Goal: Task Accomplishment & Management: Manage account settings

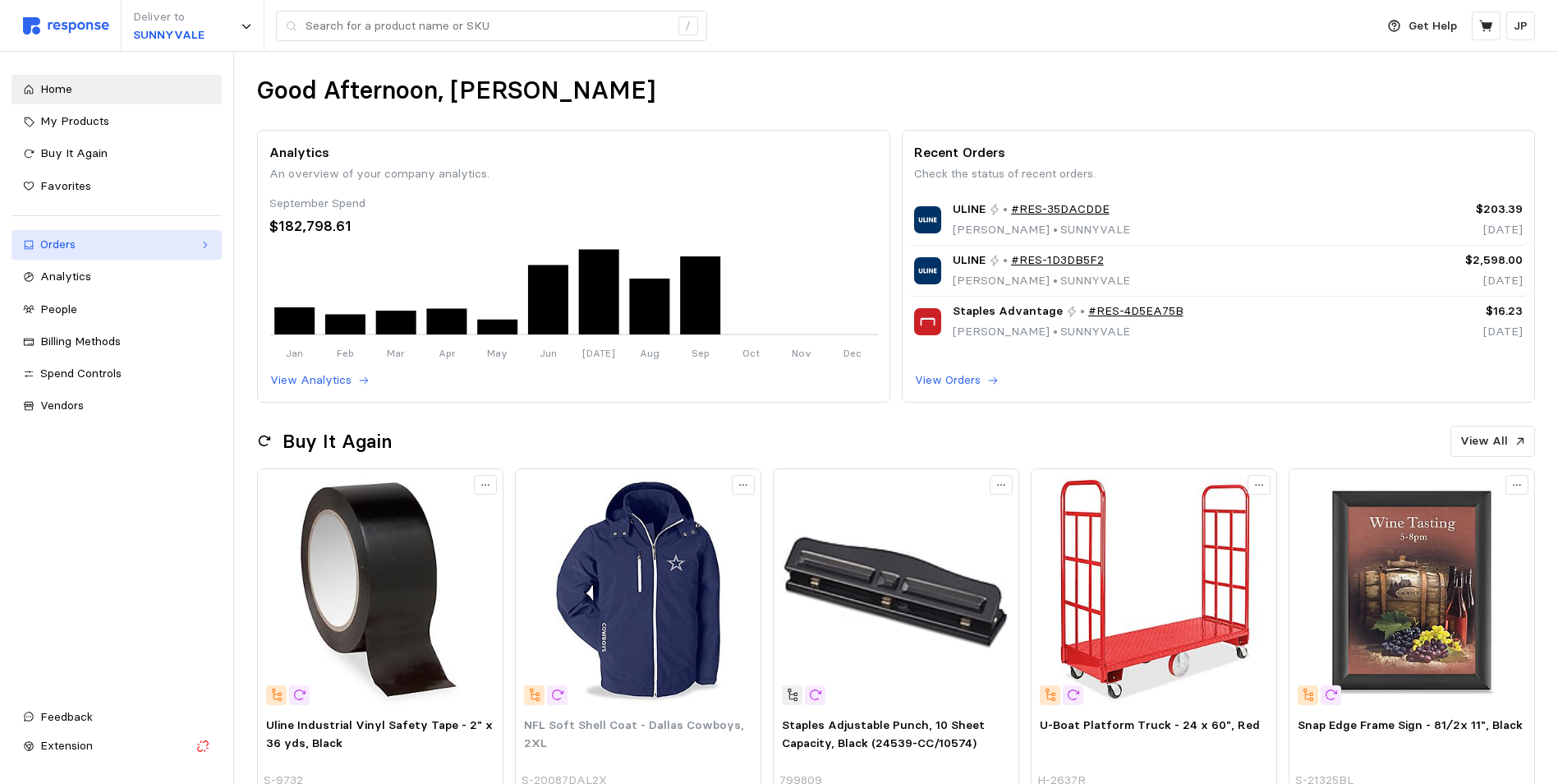
click at [203, 243] on icon at bounding box center [204, 245] width 12 height 12
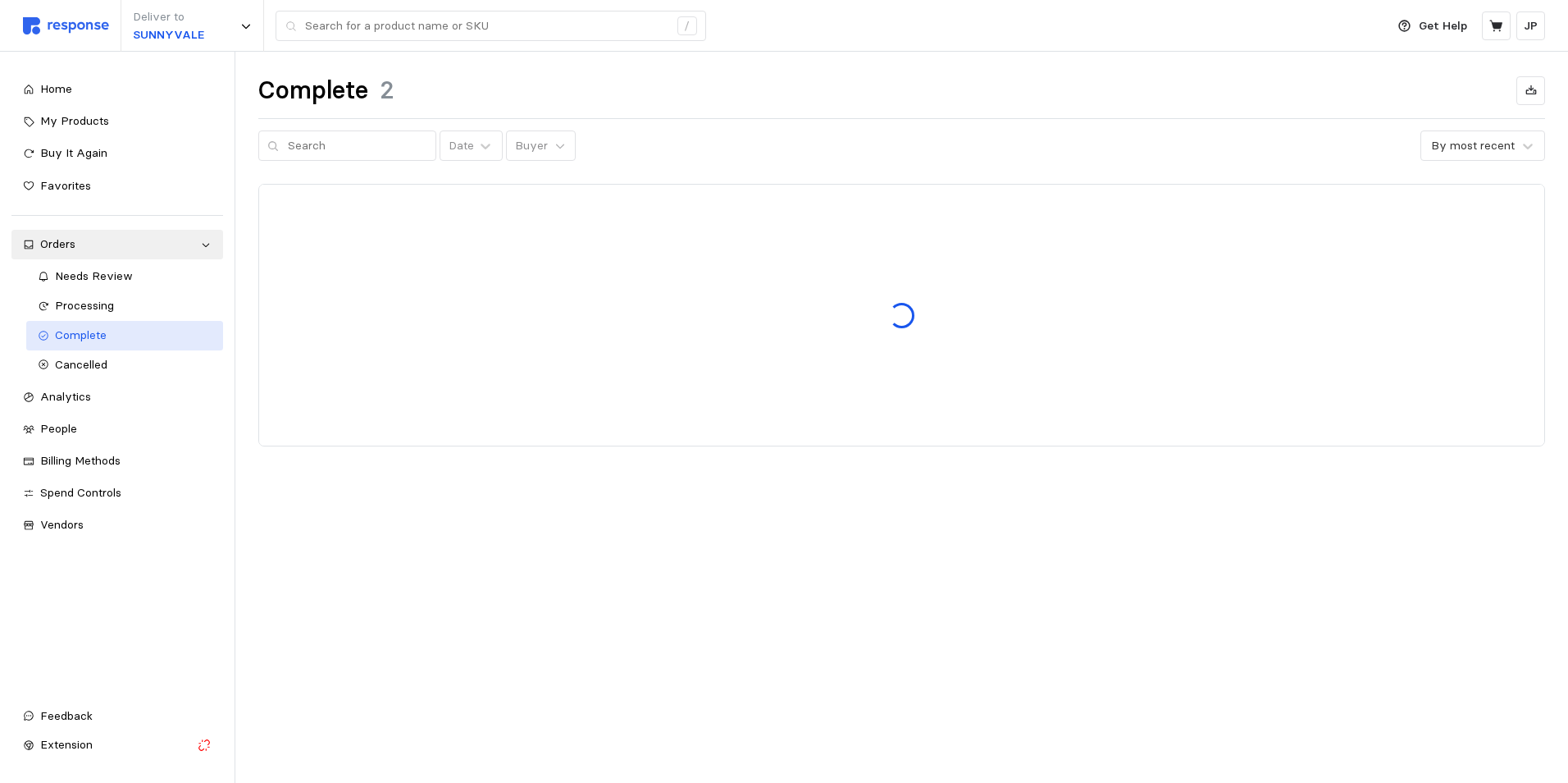
click at [99, 334] on span "Complete" at bounding box center [81, 334] width 51 height 15
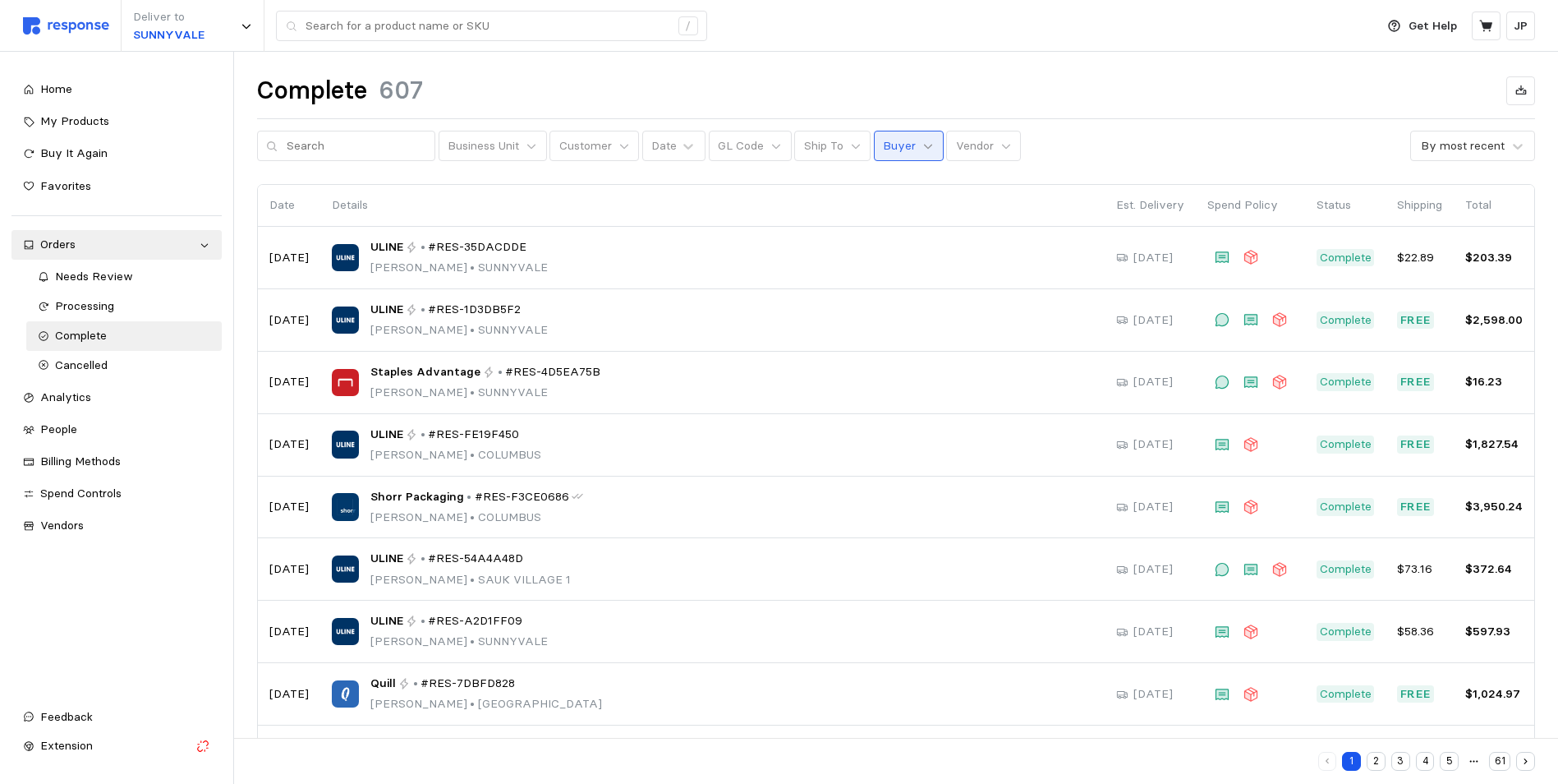
click at [923, 149] on icon at bounding box center [928, 146] width 12 height 12
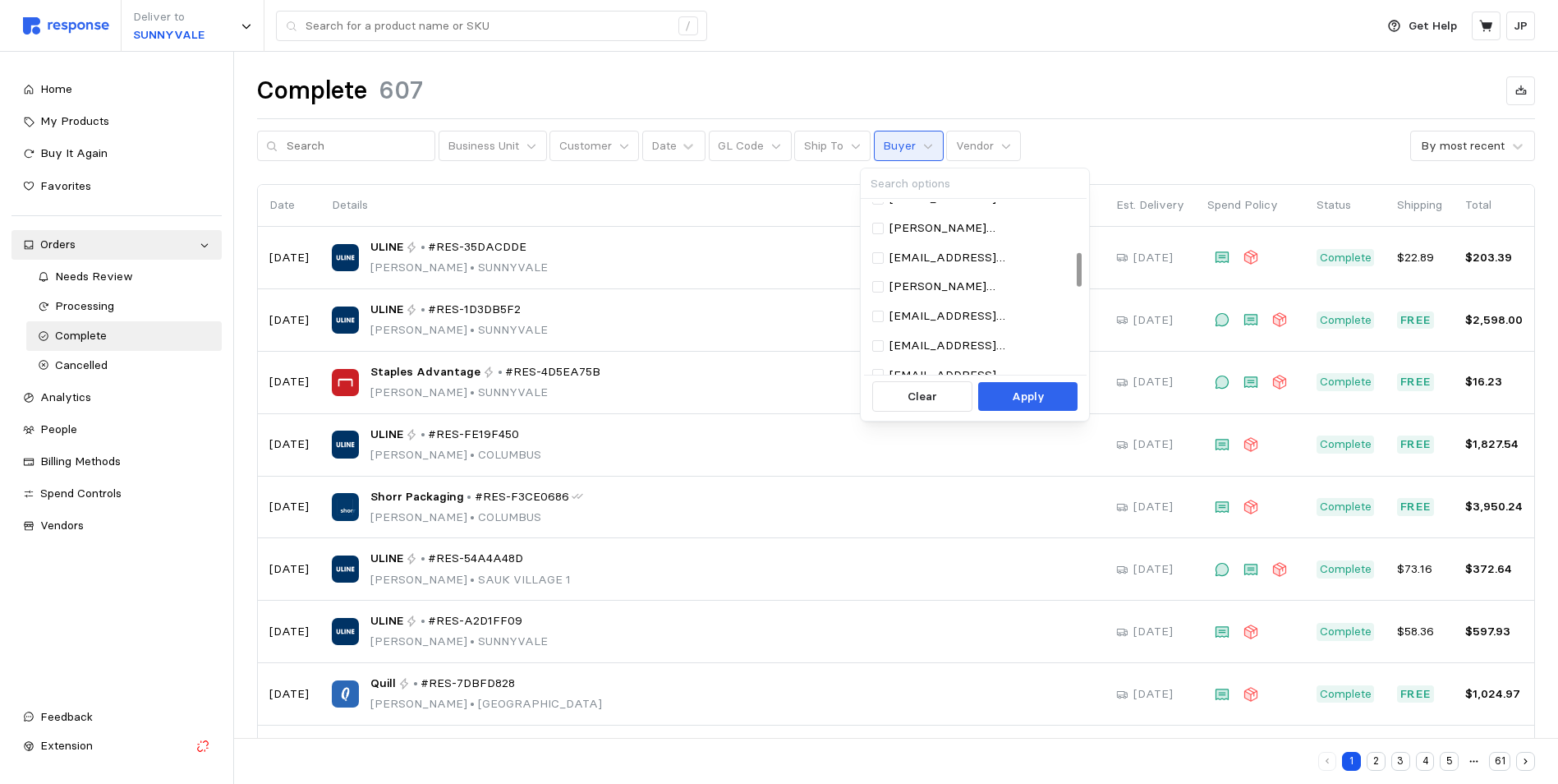
scroll to position [247, 0]
click at [935, 343] on p "[EMAIL_ADDRESS][DOMAIN_NAME]" at bounding box center [982, 352] width 185 height 18
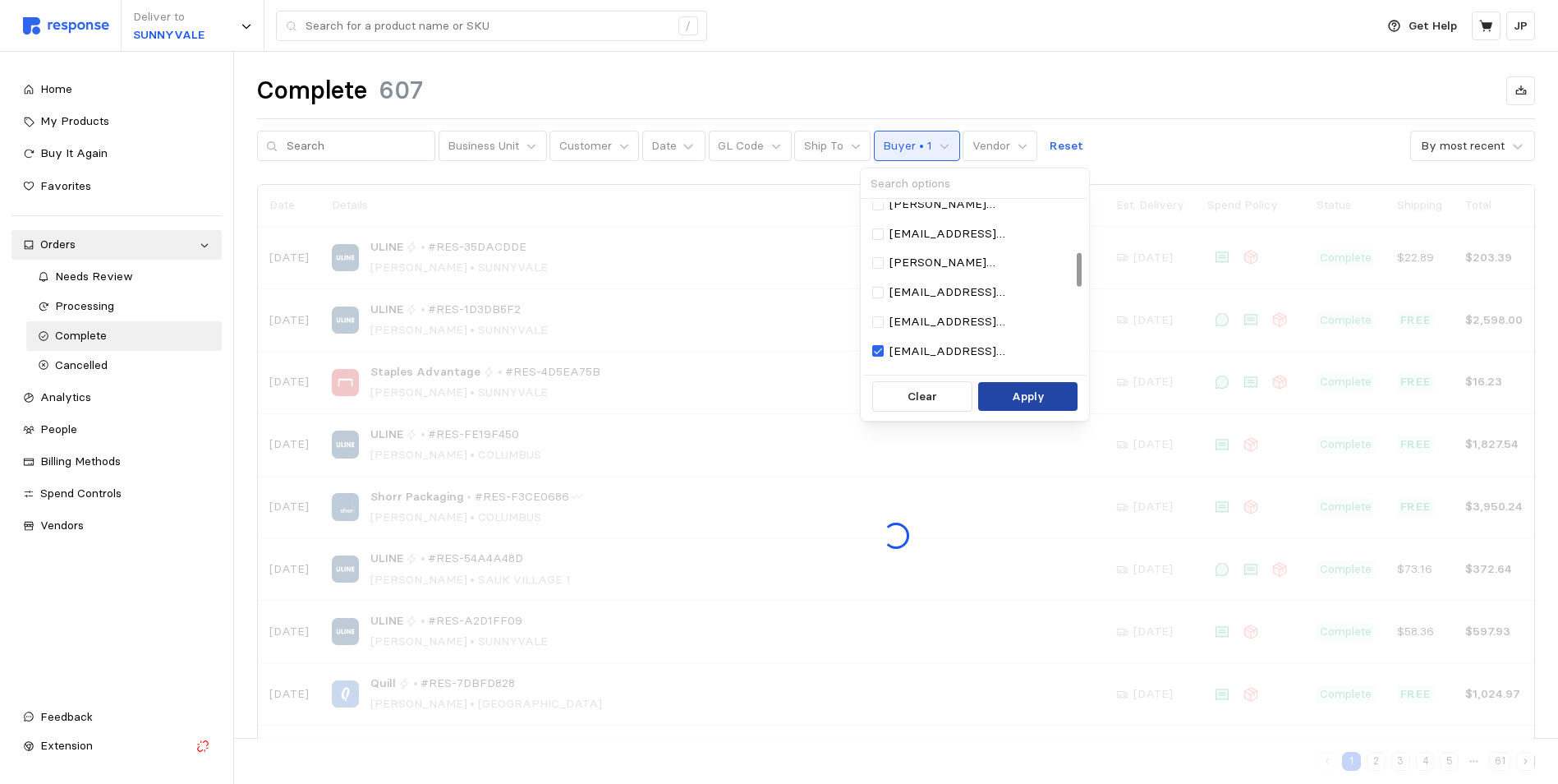
click at [1009, 387] on button "Apply" at bounding box center [1028, 397] width 99 height 29
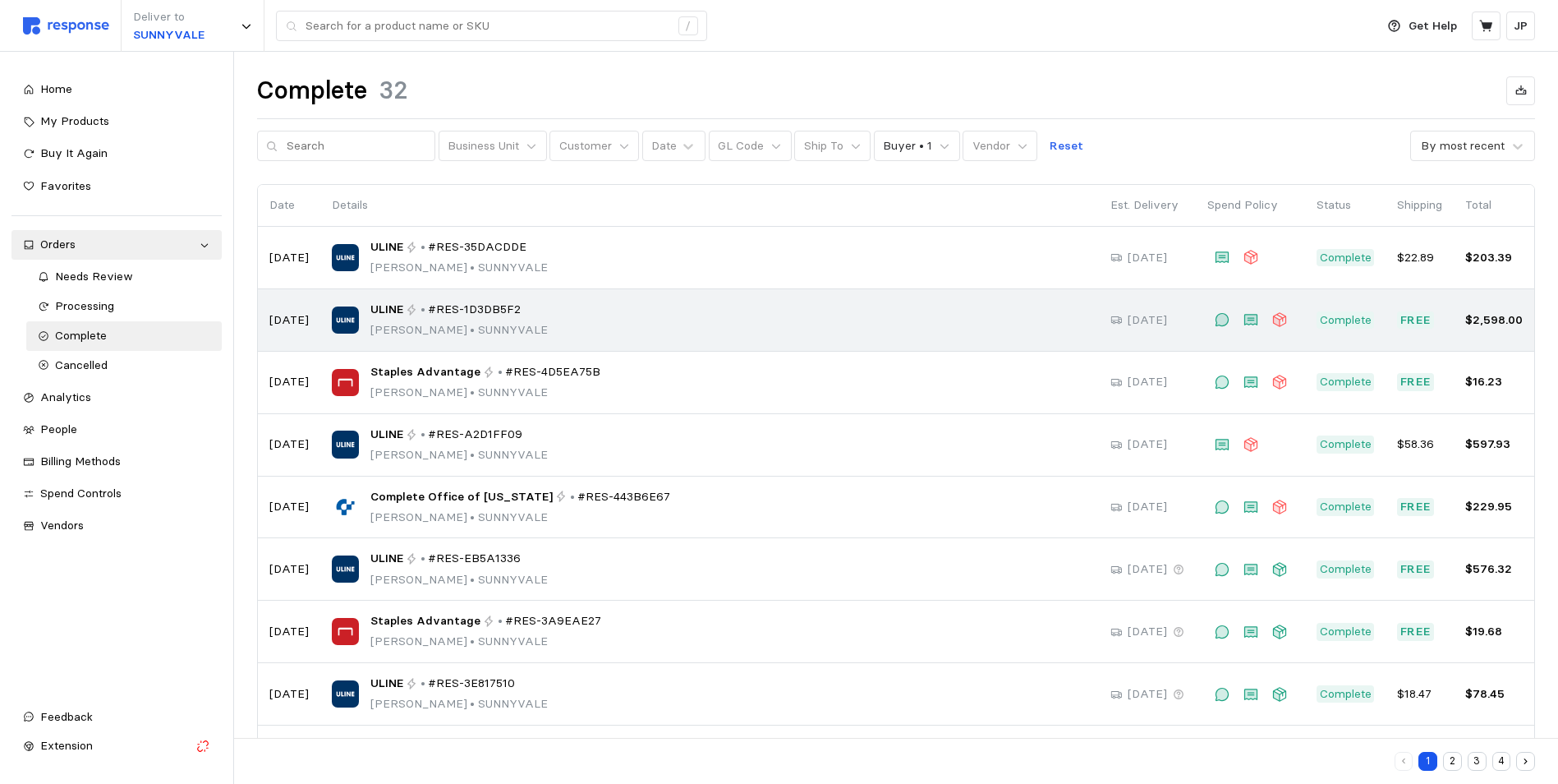
click at [464, 311] on span "#RES-1D3DB5F2" at bounding box center [474, 310] width 93 height 18
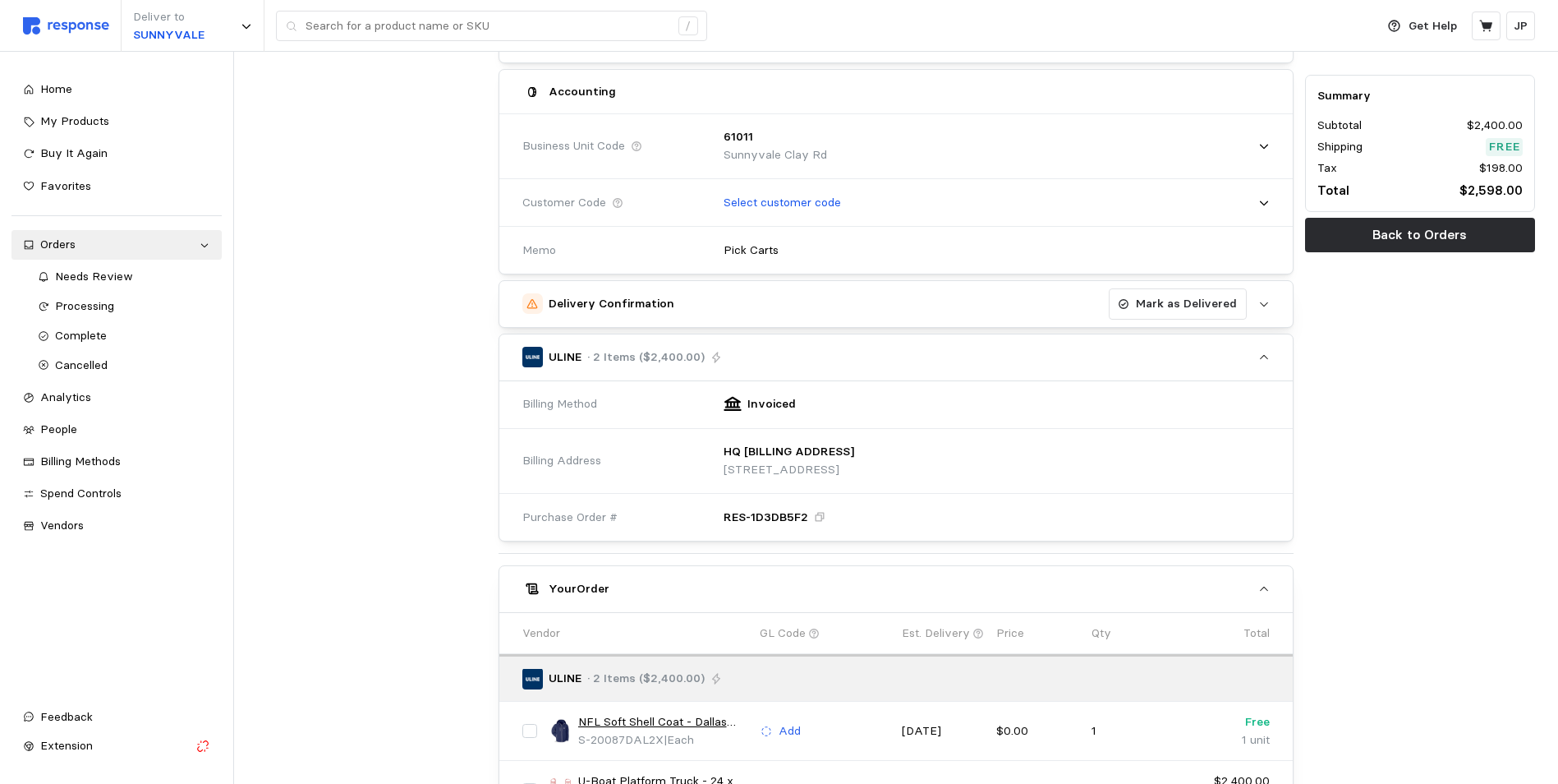
scroll to position [164, 0]
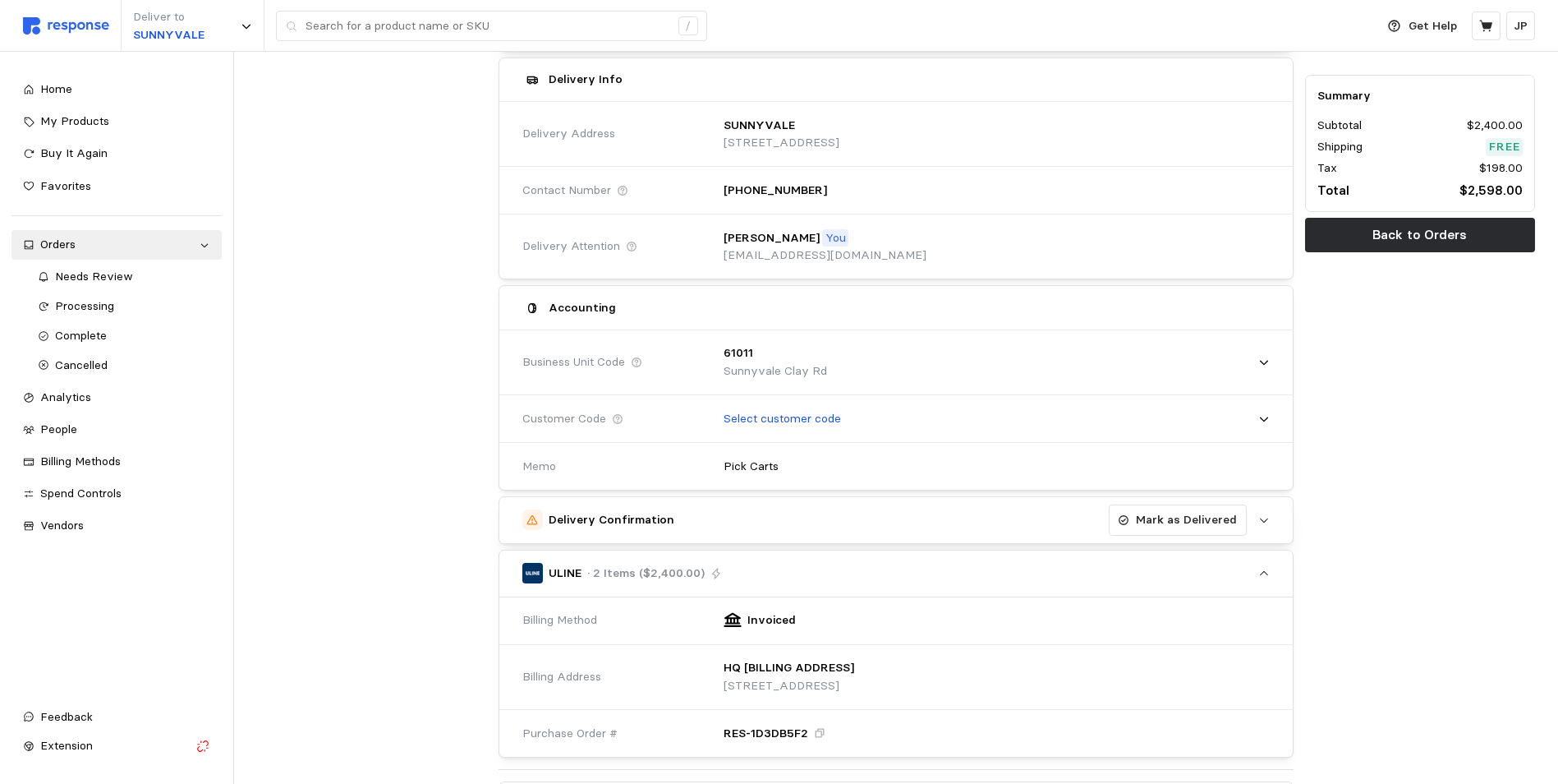
click at [66, 24] on img at bounding box center [66, 26] width 86 height 17
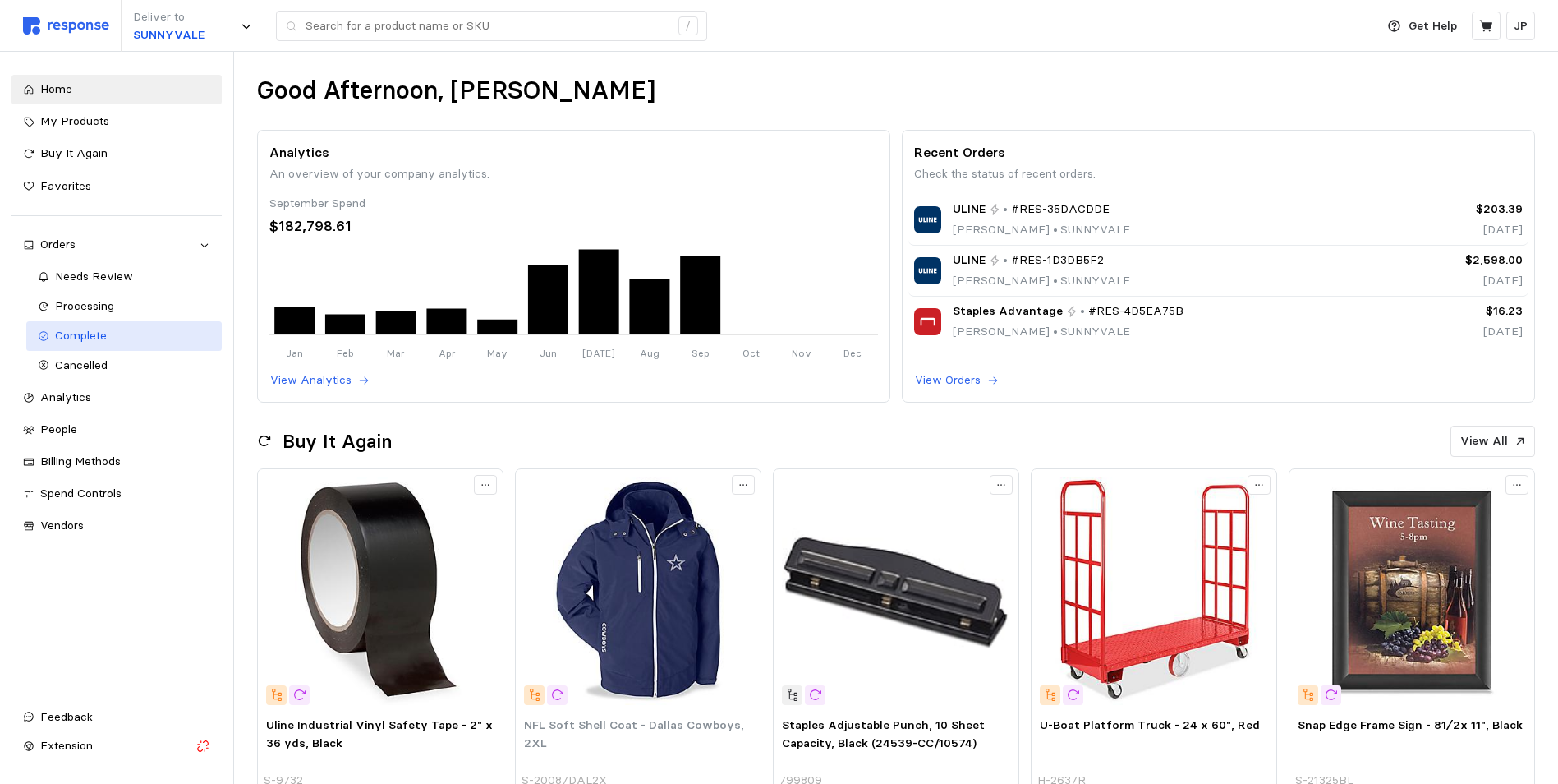
click at [100, 336] on span "Complete" at bounding box center [81, 335] width 51 height 15
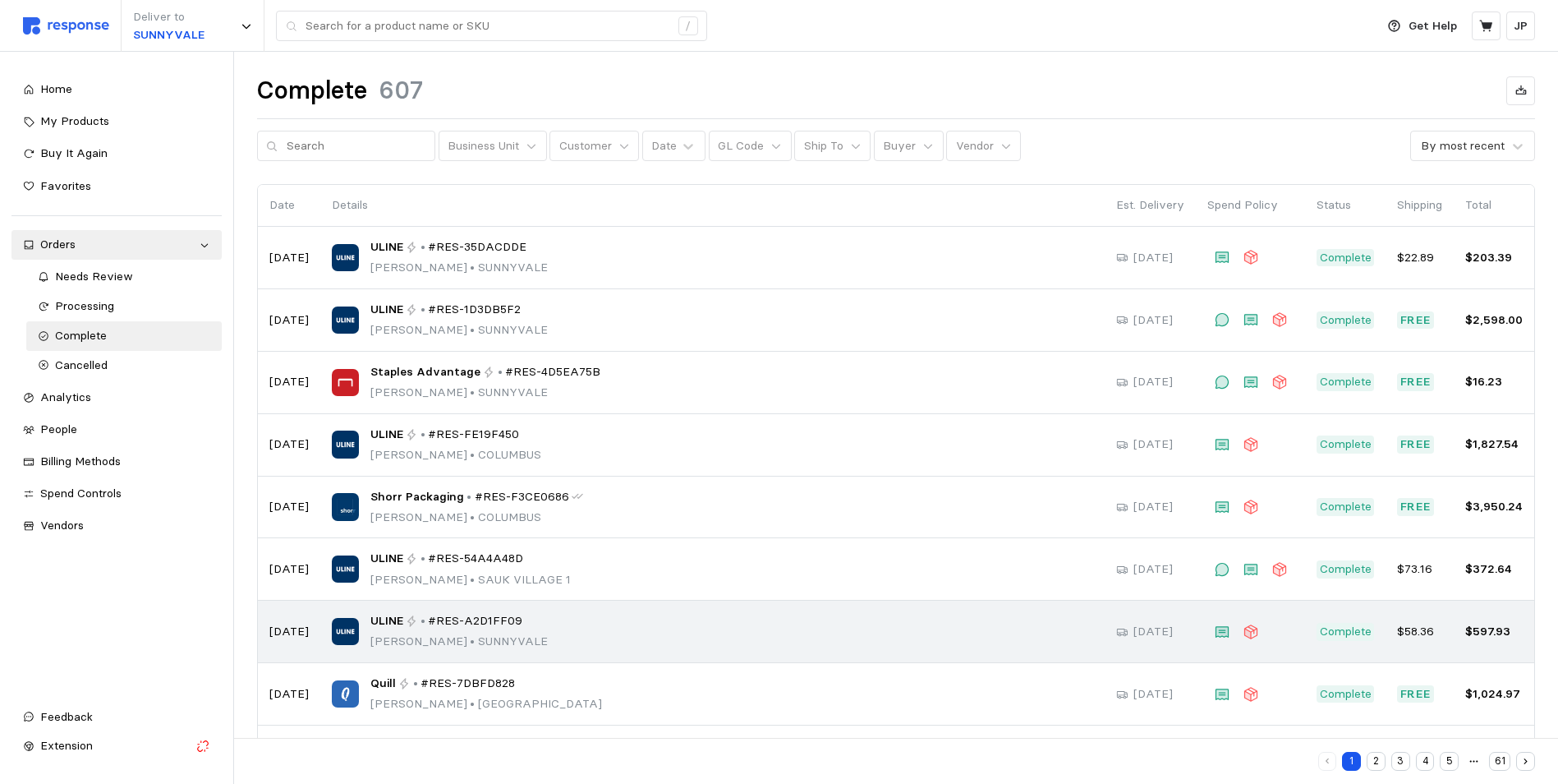
click at [406, 623] on icon at bounding box center [412, 621] width 12 height 12
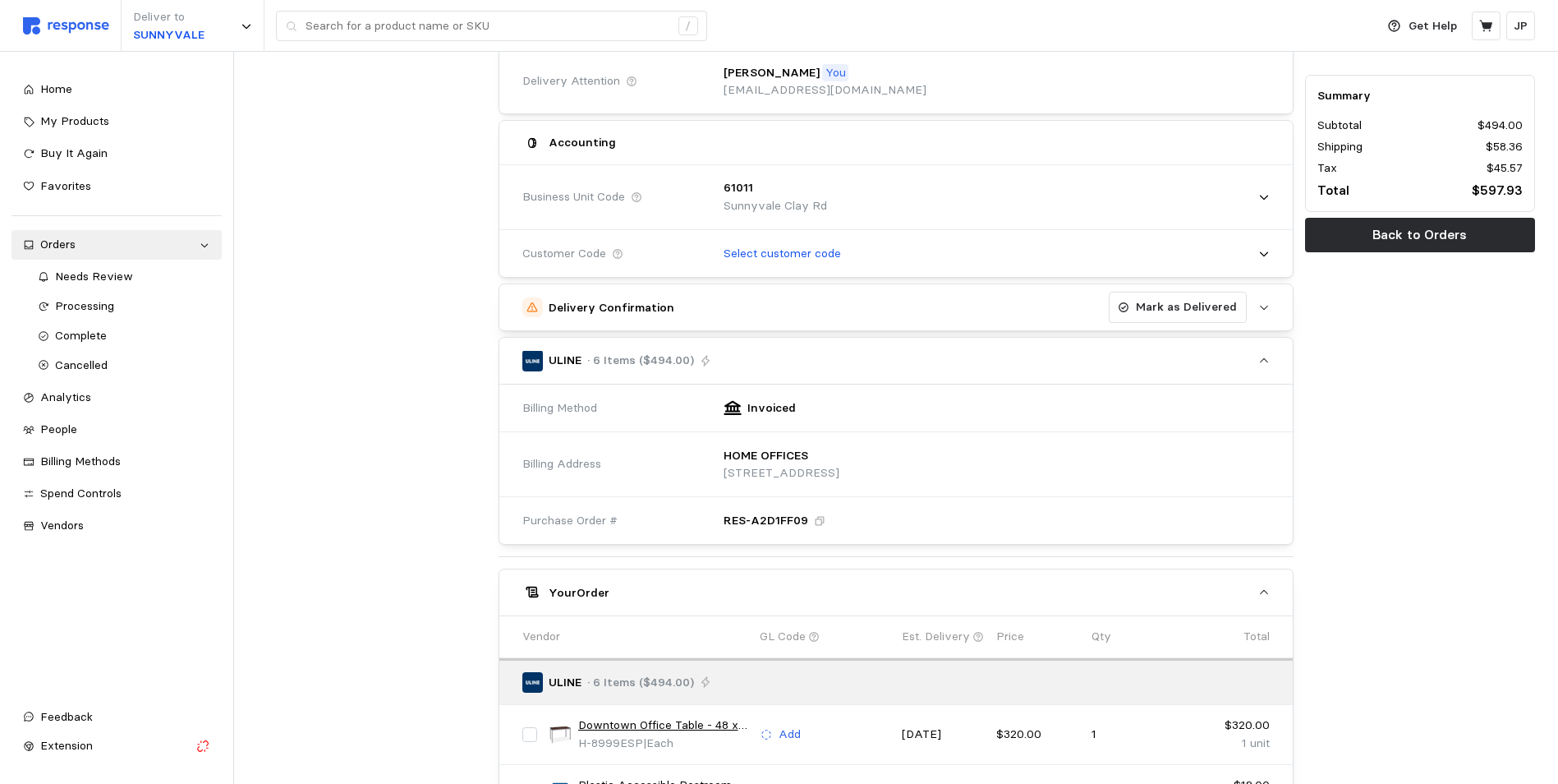
scroll to position [328, 0]
click at [1168, 315] on p "Mark as Delivered" at bounding box center [1187, 308] width 101 height 18
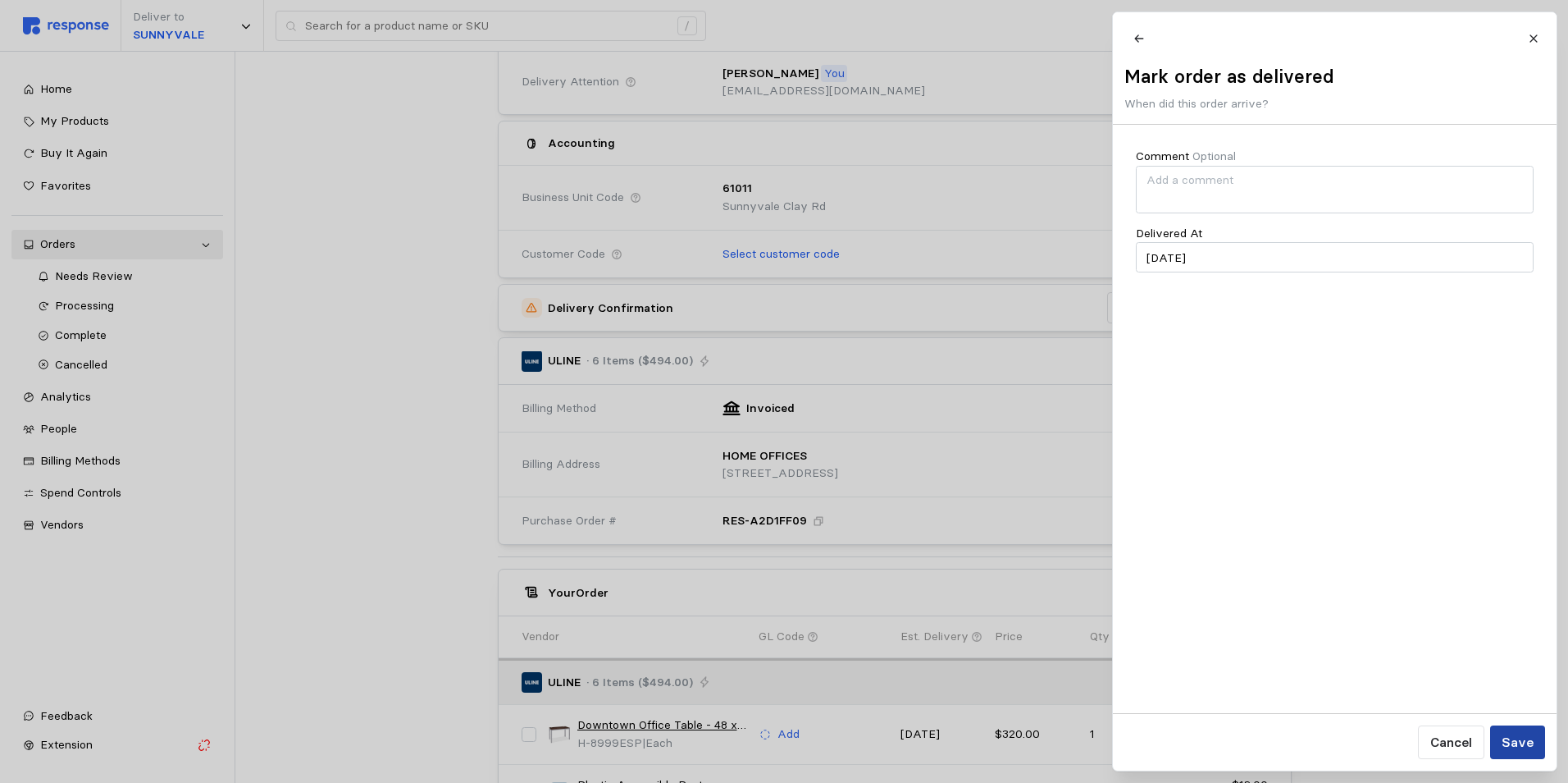
click at [1523, 737] on p "Save" at bounding box center [1516, 742] width 32 height 20
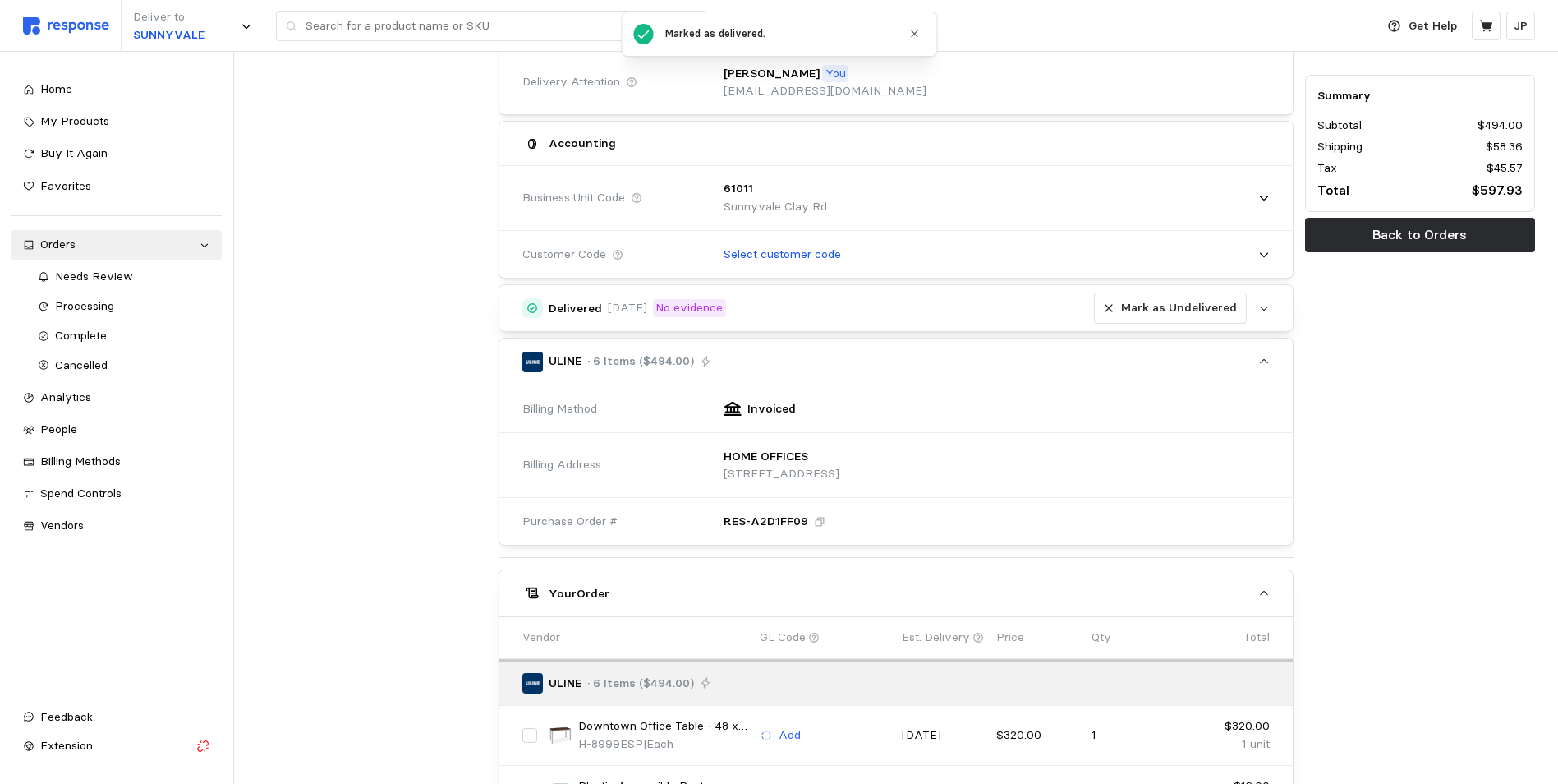
scroll to position [0, 0]
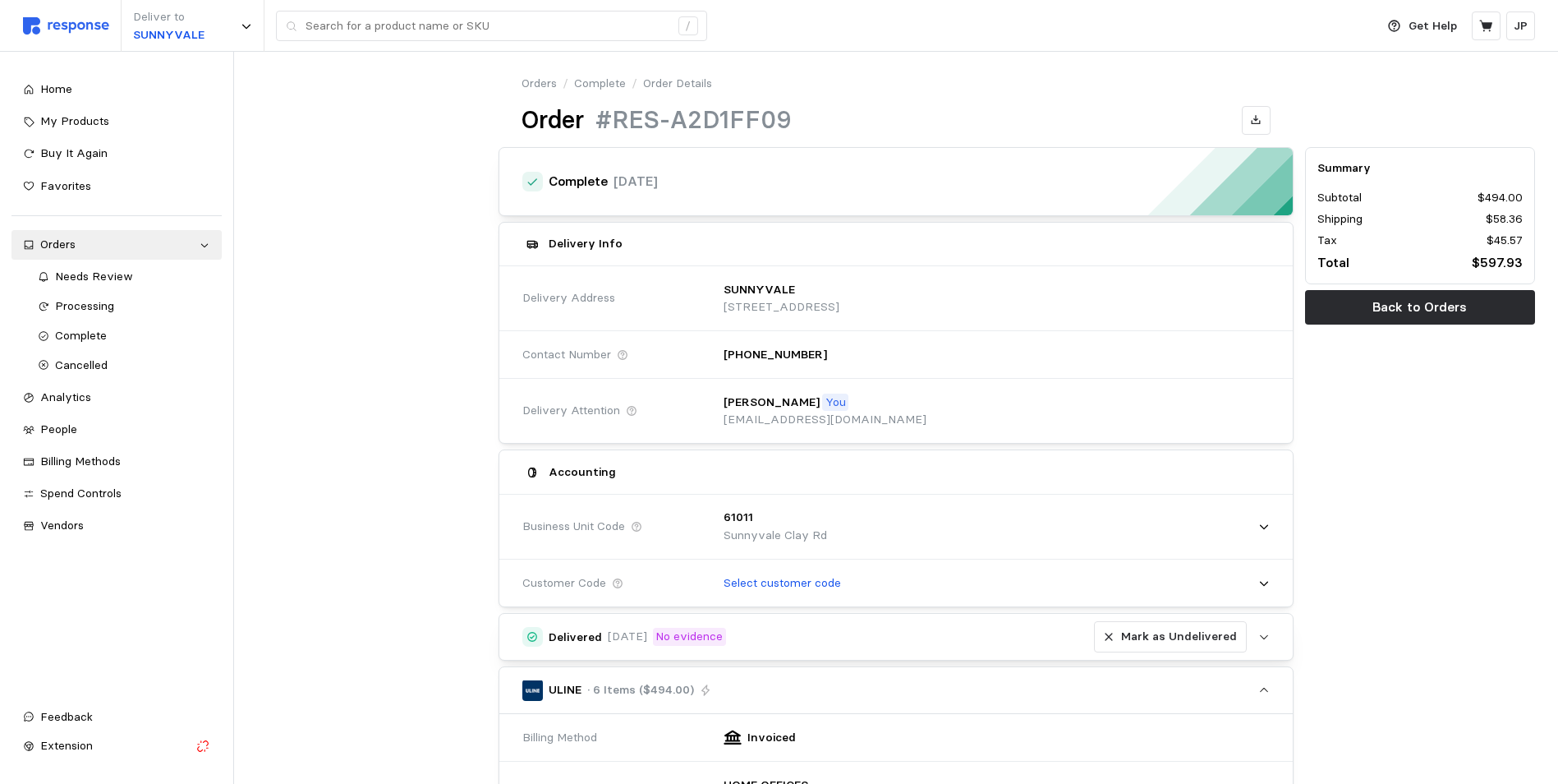
click at [83, 25] on img at bounding box center [66, 26] width 86 height 17
